Goal: Check status

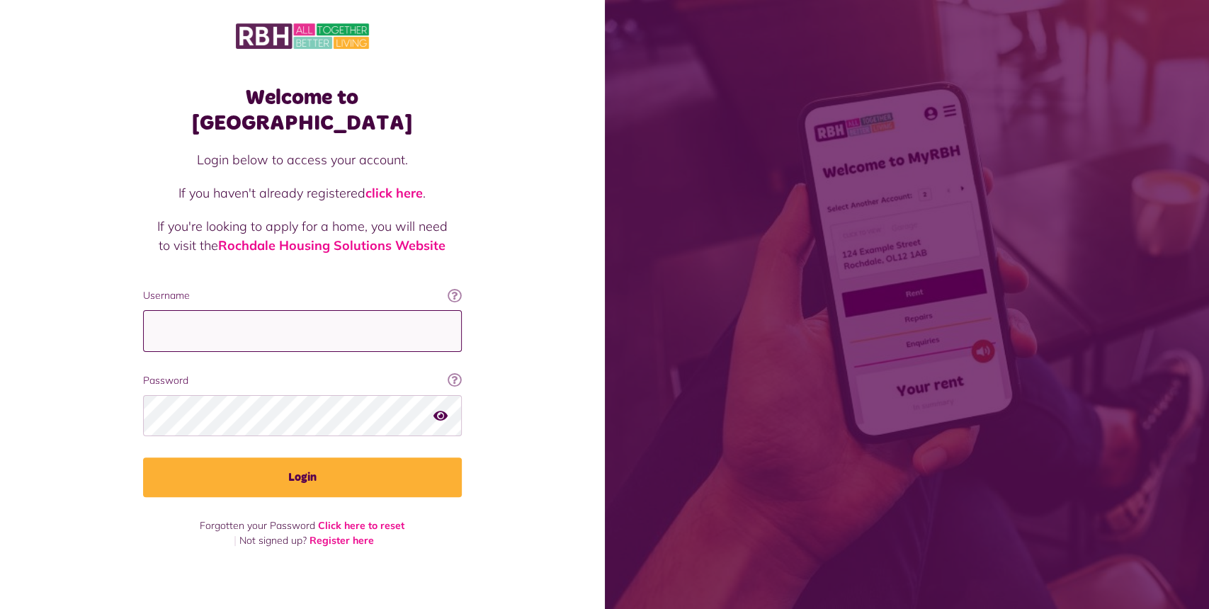
type input "**********"
click at [343, 457] on button "Login" at bounding box center [302, 477] width 319 height 40
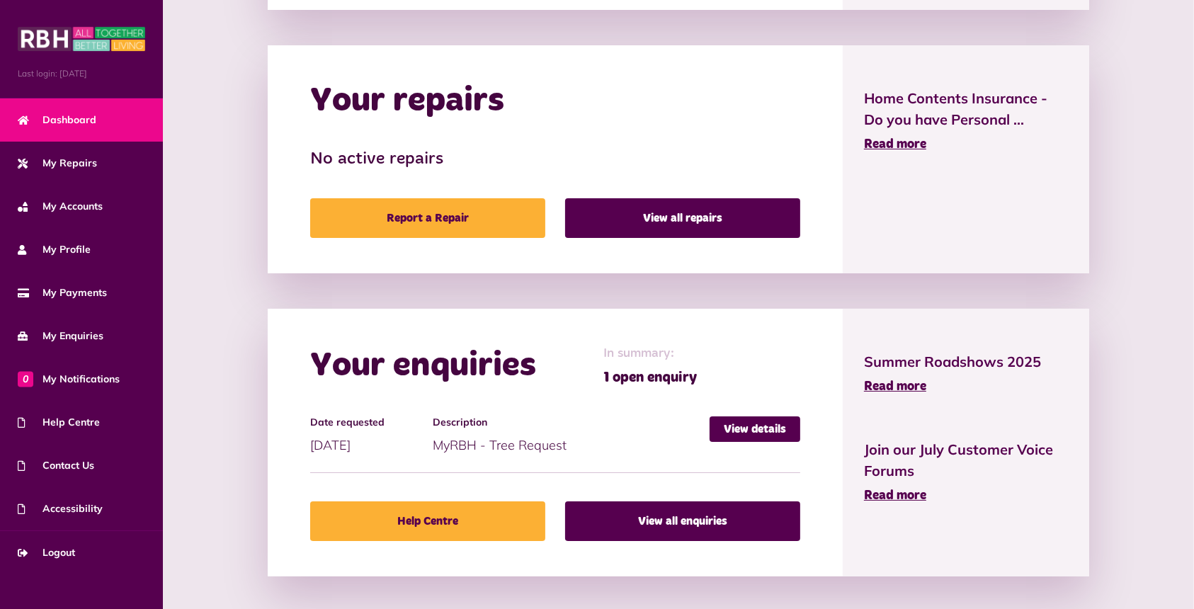
scroll to position [708, 0]
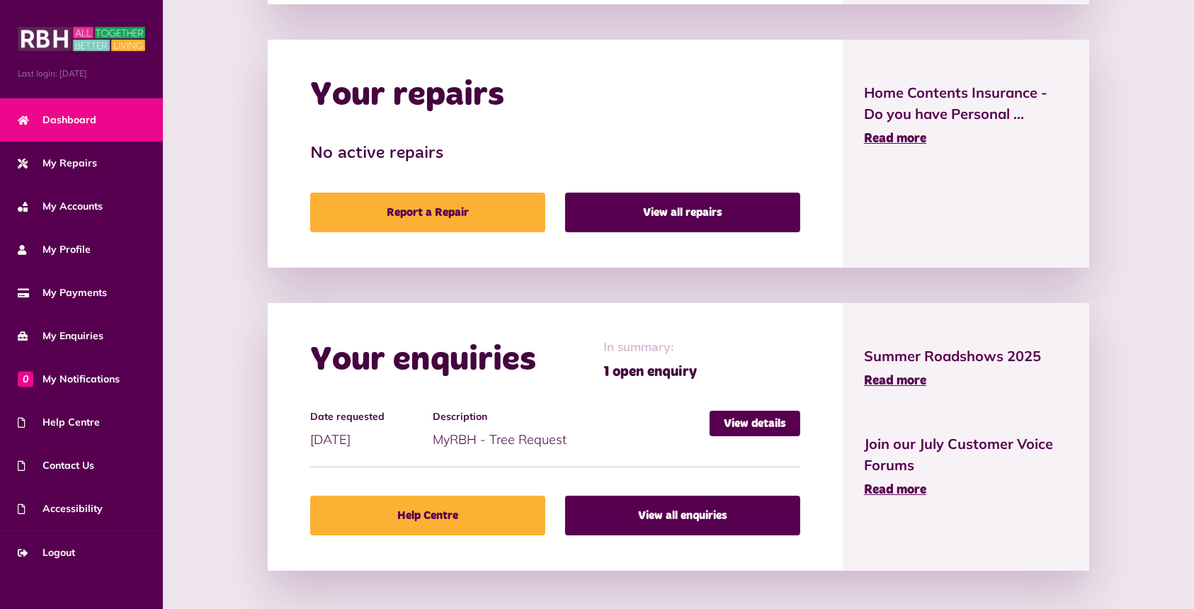
click at [759, 411] on link "View details" at bounding box center [755, 423] width 91 height 25
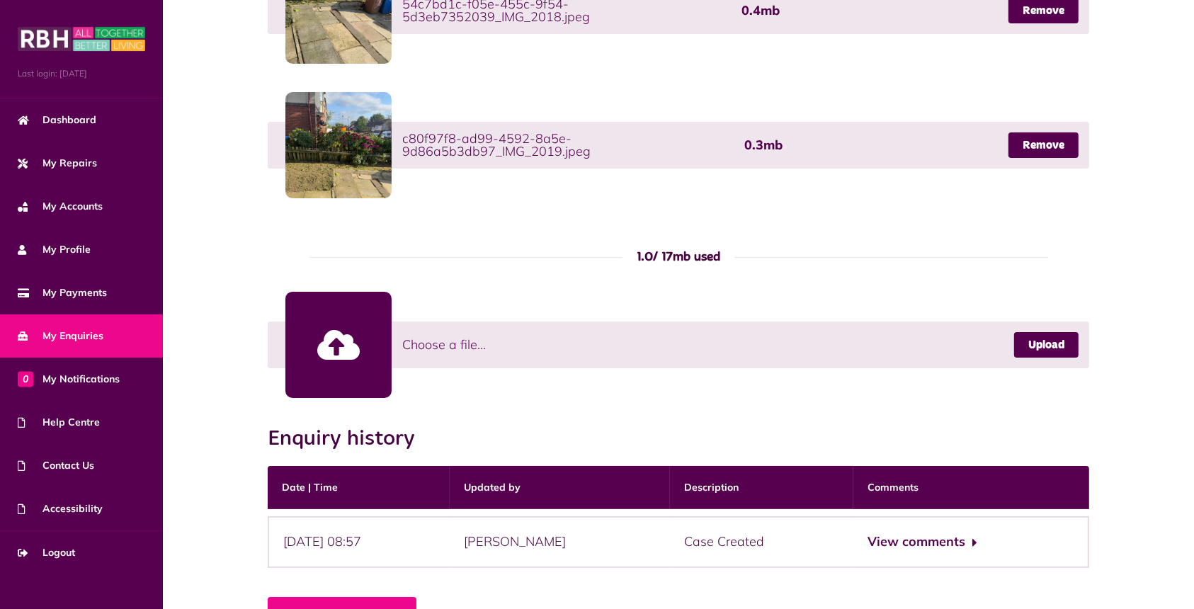
scroll to position [668, 0]
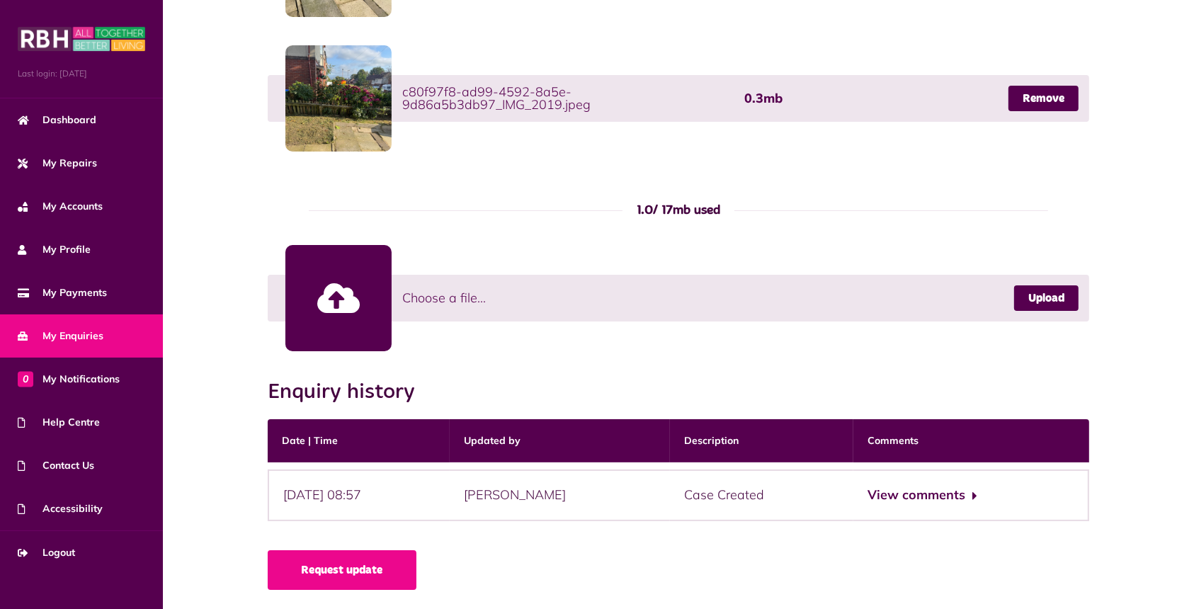
click at [901, 492] on button "View comments" at bounding box center [923, 495] width 110 height 21
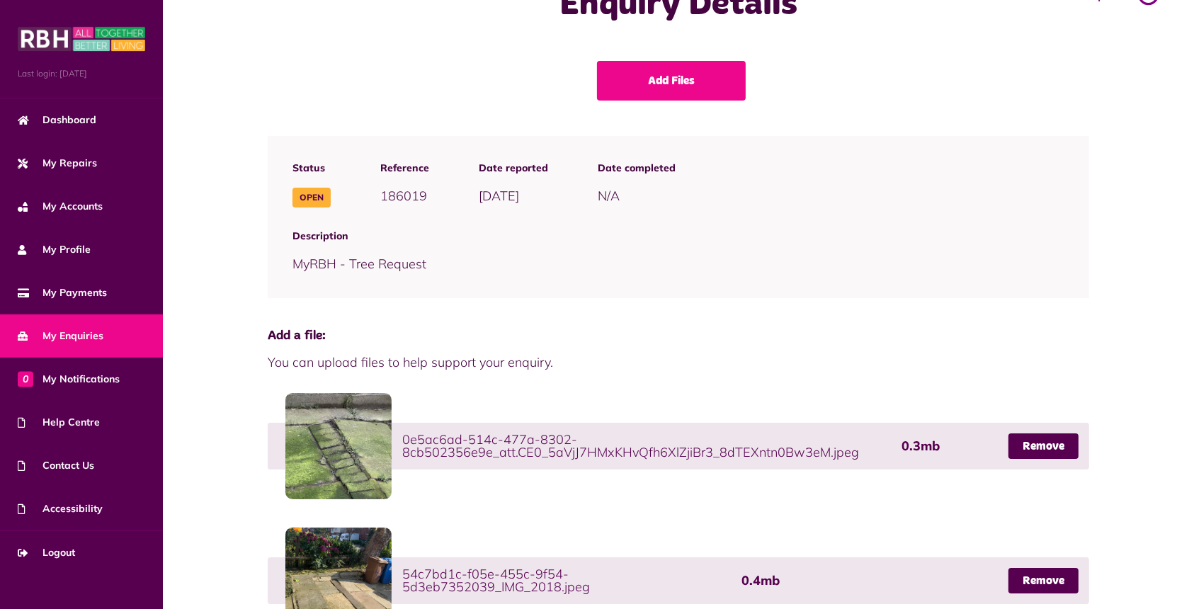
scroll to position [0, 0]
